Goal: Task Accomplishment & Management: Manage account settings

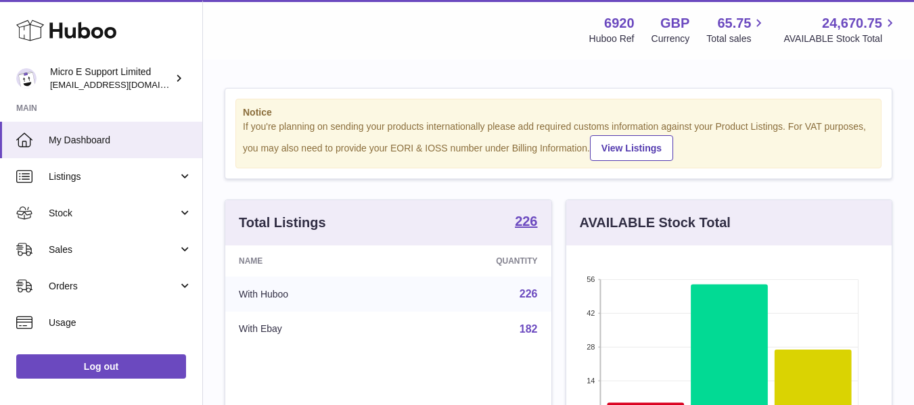
scroll to position [211, 325]
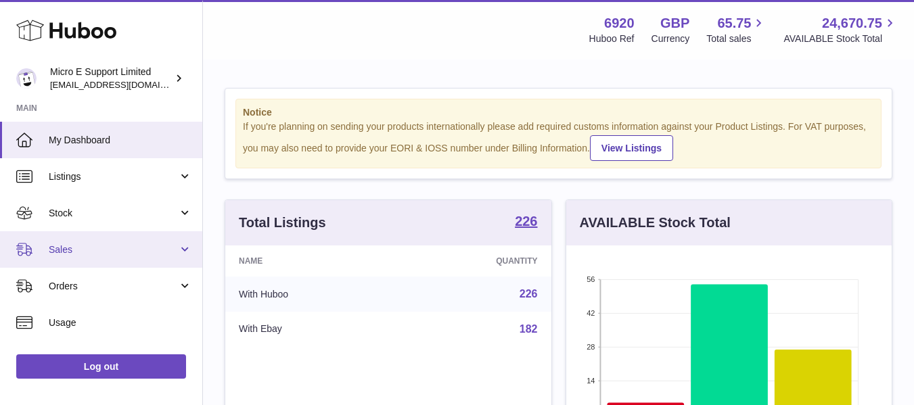
click at [109, 244] on span "Sales" at bounding box center [113, 249] width 129 height 13
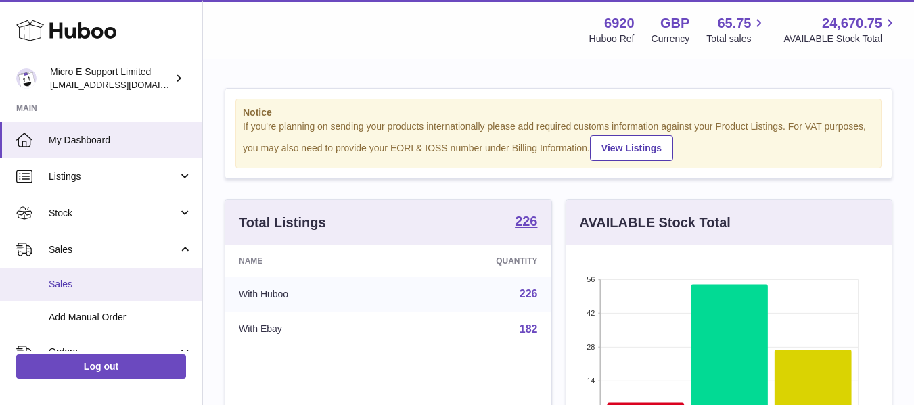
click at [91, 285] on span "Sales" at bounding box center [120, 284] width 143 height 13
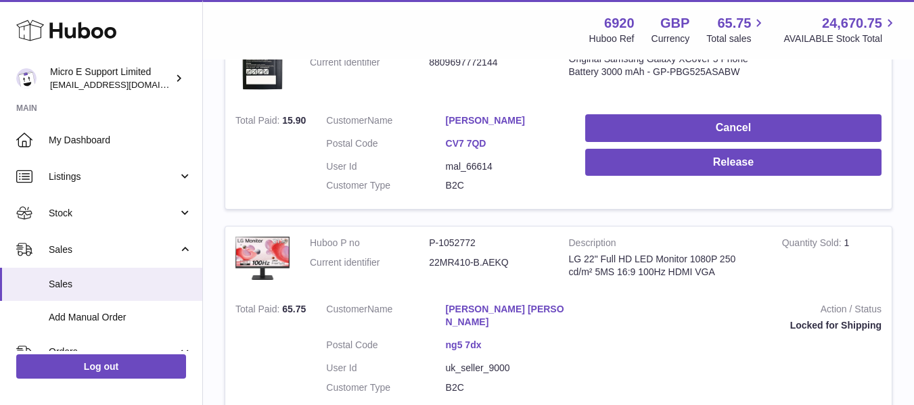
scroll to position [294, 0]
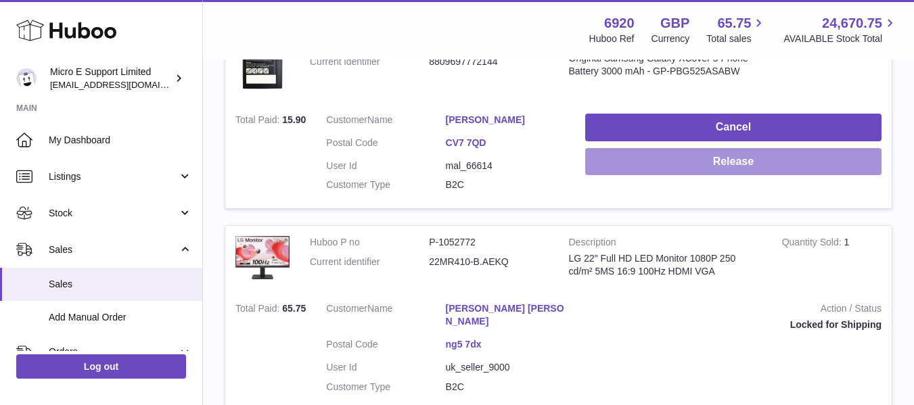
click at [691, 156] on button "Release" at bounding box center [733, 162] width 296 height 28
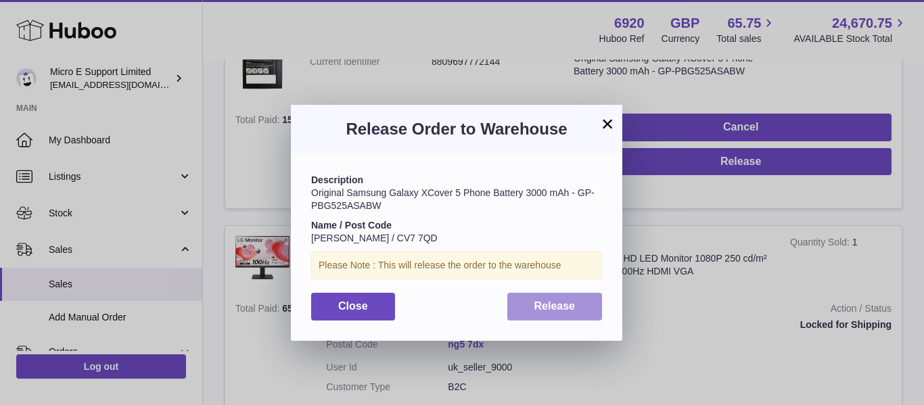
click at [531, 307] on button "Release" at bounding box center [554, 307] width 95 height 28
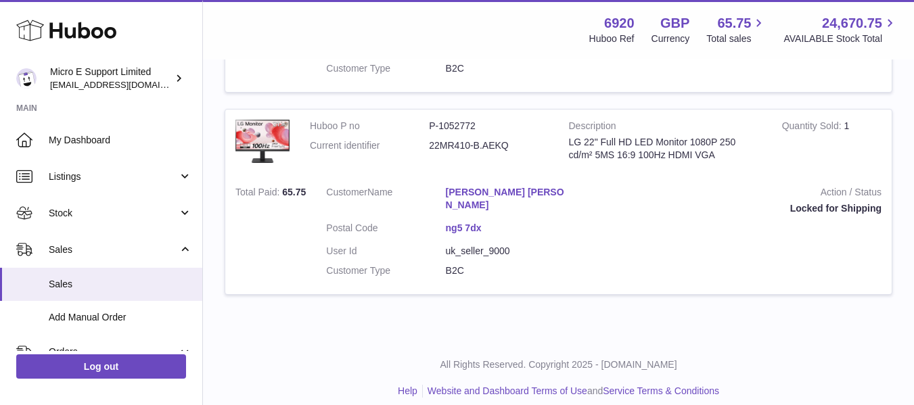
scroll to position [0, 0]
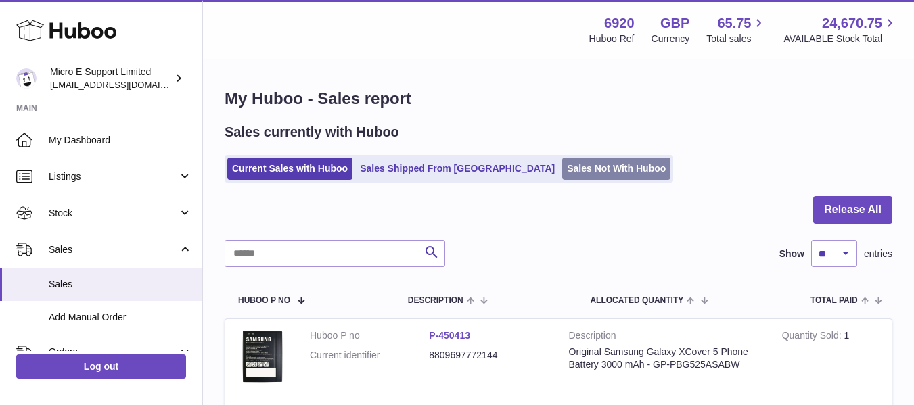
click at [562, 168] on link "Sales Not With Huboo" at bounding box center [616, 169] width 108 height 22
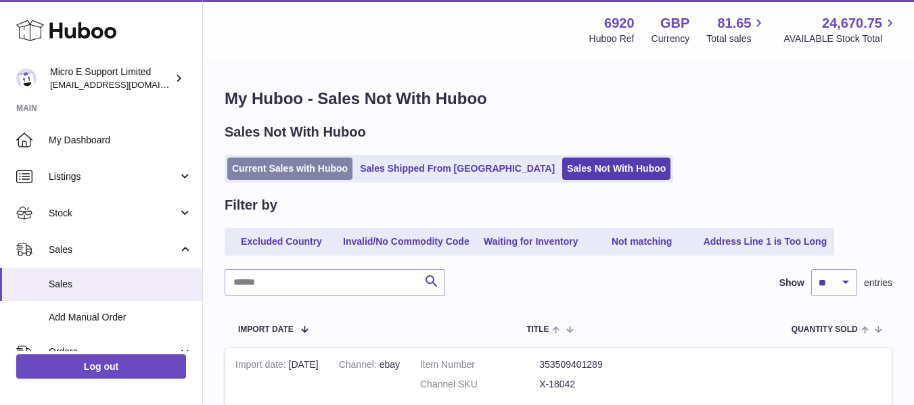
click at [289, 177] on link "Current Sales with Huboo" at bounding box center [289, 169] width 125 height 22
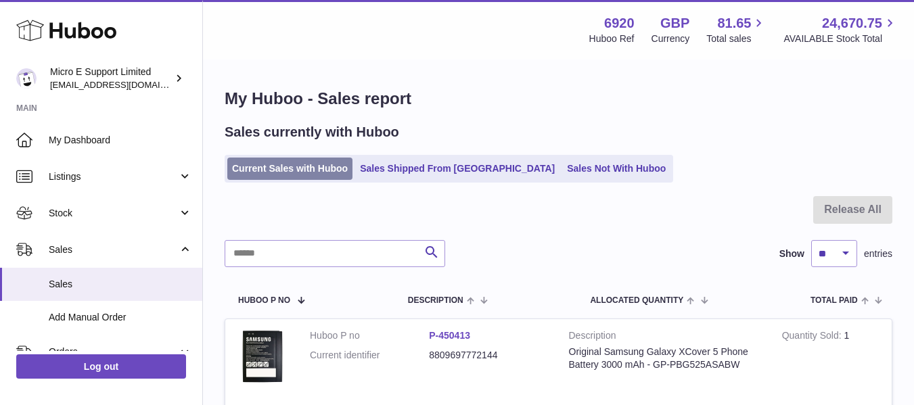
click at [269, 166] on link "Current Sales with Huboo" at bounding box center [289, 169] width 125 height 22
